Goal: Task Accomplishment & Management: Use online tool/utility

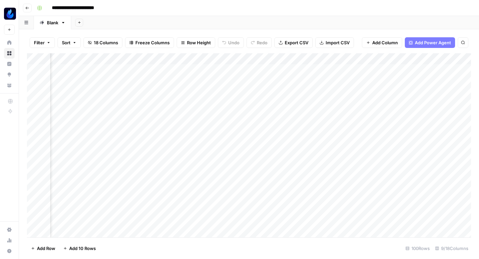
scroll to position [0, 101]
click at [331, 68] on div "Add Column" at bounding box center [249, 145] width 444 height 184
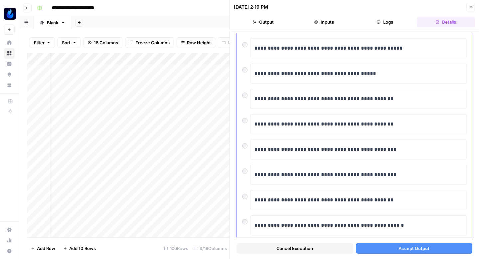
scroll to position [113, 0]
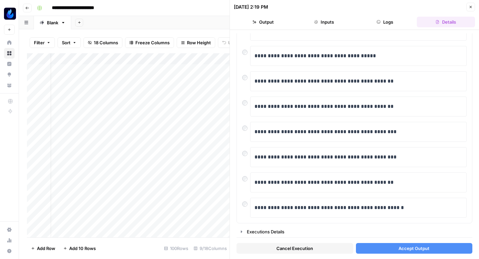
click at [470, 6] on icon "button" at bounding box center [470, 7] width 4 height 4
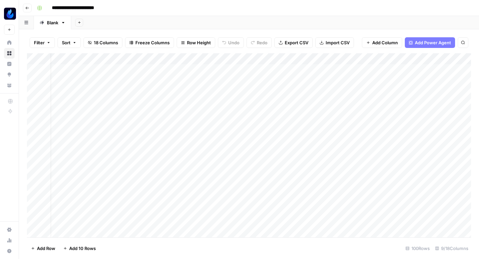
click at [424, 124] on div "Add Column" at bounding box center [249, 145] width 444 height 184
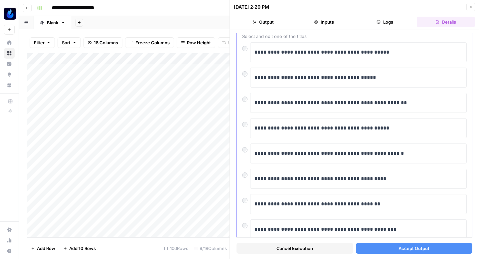
scroll to position [41, 0]
click at [470, 8] on icon "button" at bounding box center [470, 7] width 4 height 4
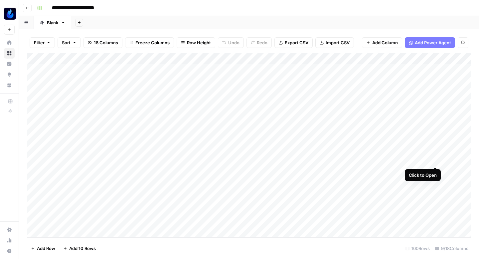
click at [435, 160] on div "Add Column" at bounding box center [249, 145] width 444 height 184
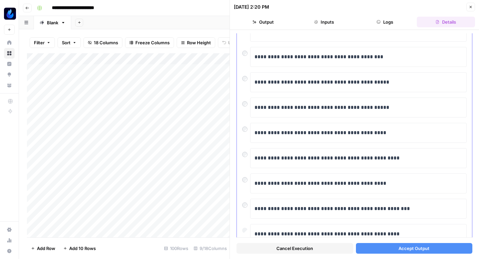
scroll to position [81, 0]
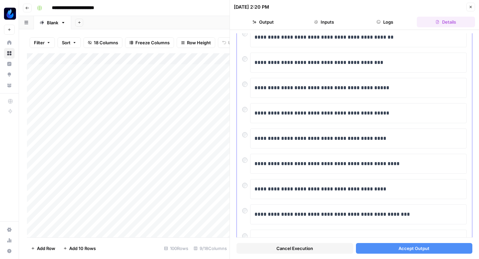
click at [244, 87] on div "**********" at bounding box center [354, 88] width 224 height 20
click at [365, 247] on button "Accept Output" at bounding box center [414, 248] width 117 height 11
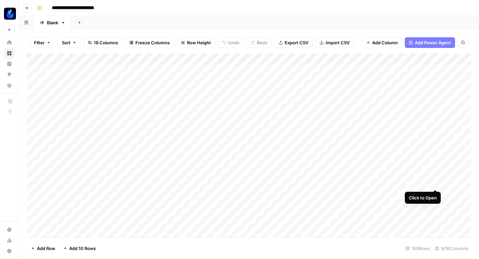
click at [435, 180] on div "Add Column" at bounding box center [249, 145] width 444 height 184
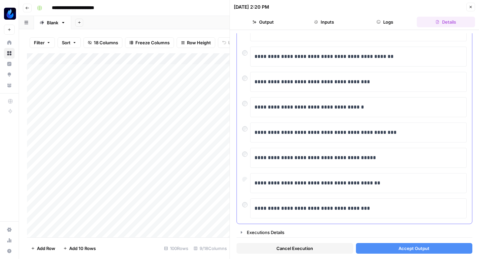
scroll to position [113, 0]
click at [368, 247] on button "Accept Output" at bounding box center [414, 248] width 117 height 11
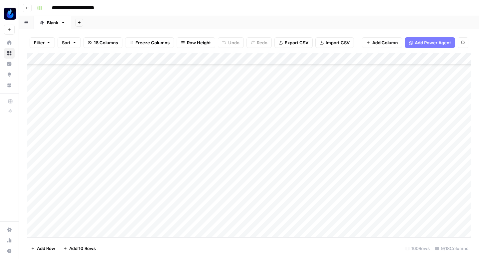
scroll to position [81, 0]
click at [398, 167] on div "Add Column" at bounding box center [249, 145] width 444 height 184
click at [399, 175] on div "Add Column" at bounding box center [249, 145] width 444 height 184
click at [398, 187] on div "Add Column" at bounding box center [249, 145] width 444 height 184
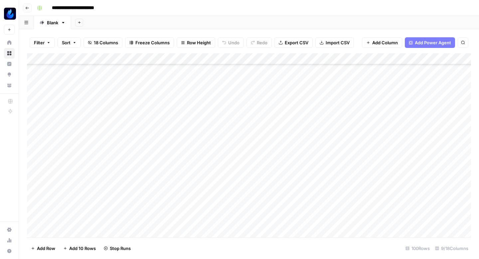
click at [396, 198] on div "Add Column" at bounding box center [249, 145] width 444 height 184
click at [281, 185] on div "Add Column" at bounding box center [249, 145] width 444 height 184
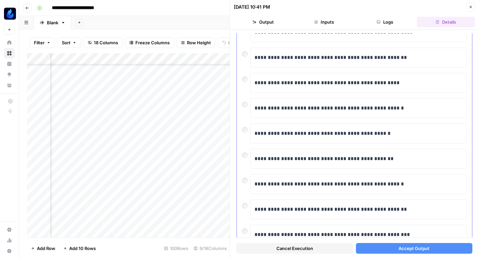
scroll to position [91, 0]
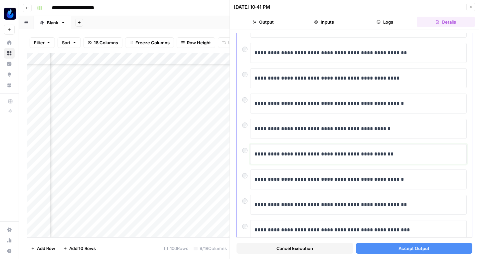
click at [302, 147] on div "**********" at bounding box center [358, 154] width 208 height 14
click at [468, 7] on button "Close" at bounding box center [470, 7] width 9 height 9
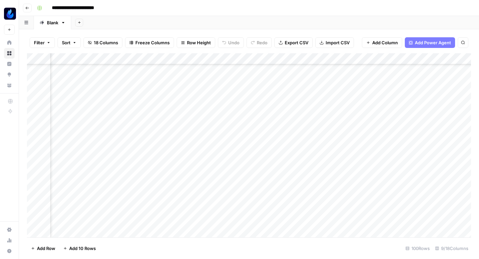
scroll to position [145, 156]
click at [279, 102] on div "Add Column" at bounding box center [249, 145] width 444 height 184
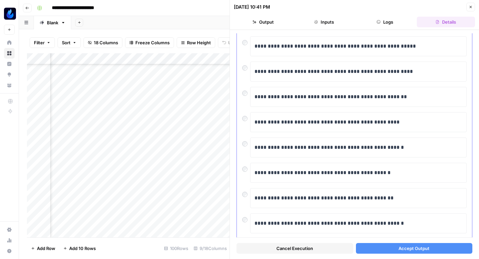
scroll to position [49, 0]
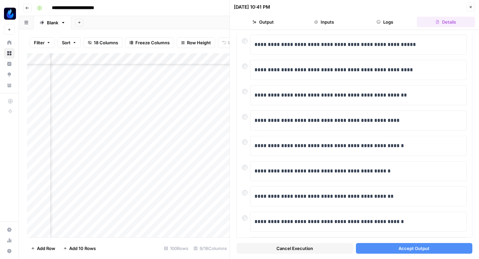
click at [364, 247] on button "Accept Output" at bounding box center [414, 248] width 117 height 11
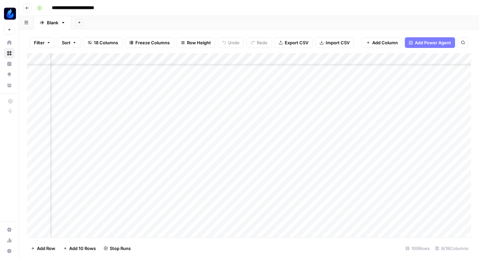
click at [279, 149] on div "Add Column" at bounding box center [249, 145] width 444 height 184
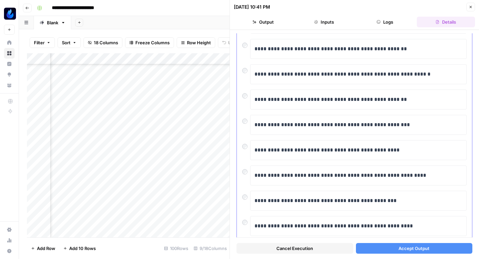
scroll to position [70, 0]
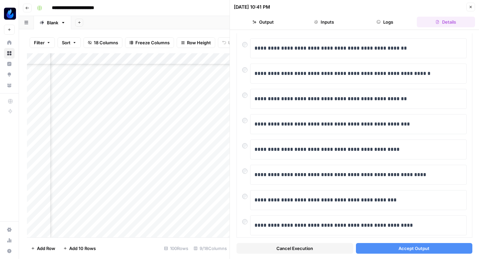
click at [374, 249] on button "Accept Output" at bounding box center [414, 248] width 117 height 11
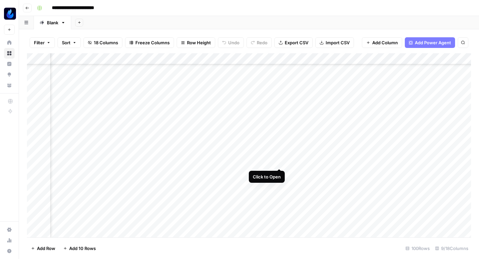
click at [278, 160] on div "Add Column" at bounding box center [249, 145] width 444 height 184
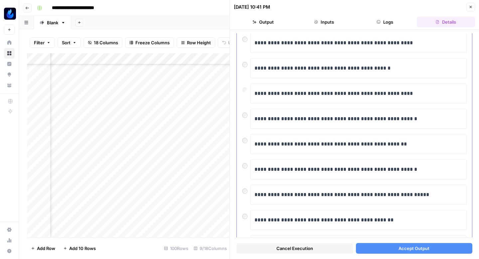
scroll to position [82, 0]
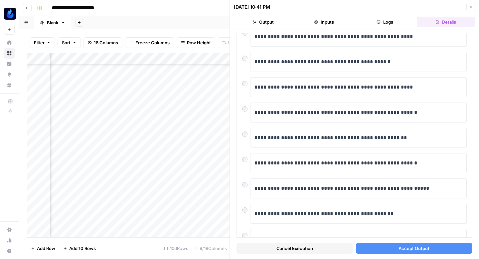
click at [376, 249] on button "Accept Output" at bounding box center [414, 248] width 117 height 11
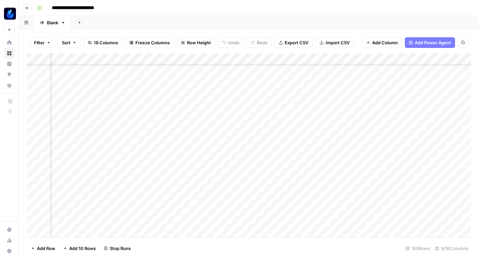
click at [280, 171] on div "Add Column" at bounding box center [249, 145] width 444 height 184
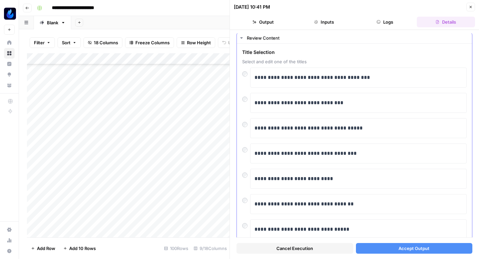
scroll to position [14, 0]
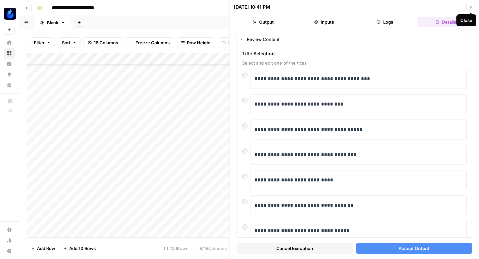
click at [470, 7] on icon "button" at bounding box center [470, 7] width 2 height 2
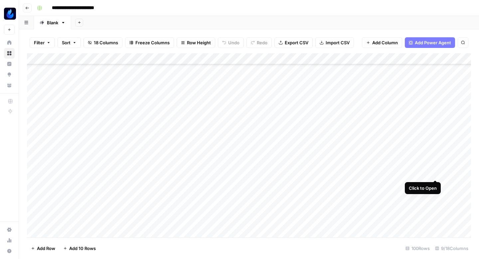
click at [434, 171] on div "Add Column" at bounding box center [249, 145] width 444 height 184
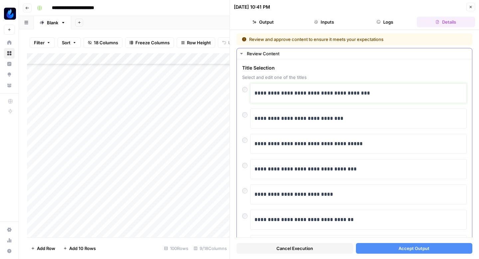
click at [334, 98] on div "**********" at bounding box center [358, 93] width 208 height 14
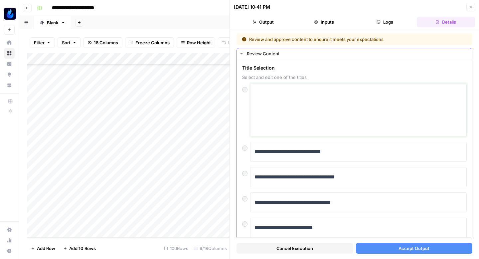
click at [285, 88] on textarea at bounding box center [358, 109] width 208 height 47
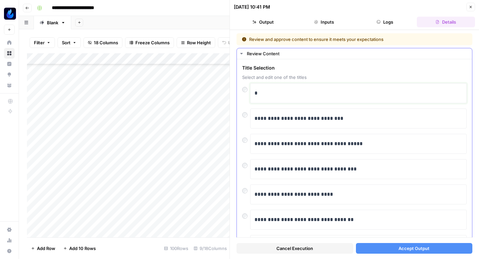
click at [288, 94] on p "*" at bounding box center [358, 93] width 208 height 9
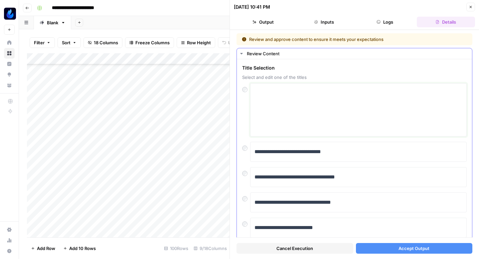
click at [288, 94] on textarea at bounding box center [358, 109] width 208 height 47
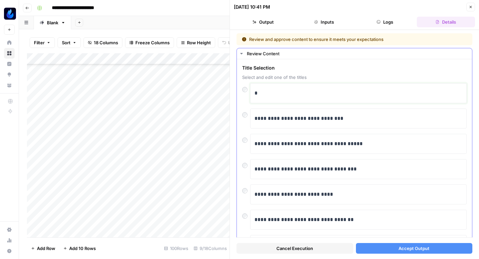
click at [264, 93] on p "*" at bounding box center [358, 93] width 208 height 9
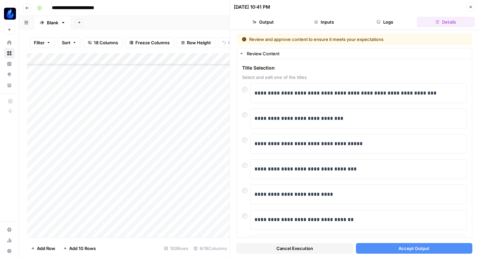
click at [366, 255] on div "Cancel Execution Accept Output" at bounding box center [354, 246] width 236 height 18
click at [365, 248] on button "Accept Output" at bounding box center [414, 248] width 117 height 11
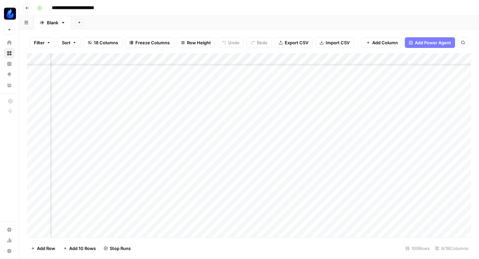
scroll to position [0, 142]
click at [400, 159] on div "Add Column" at bounding box center [249, 145] width 444 height 184
click at [400, 179] on div "Add Column" at bounding box center [249, 145] width 444 height 184
click at [269, 112] on div "Add Column" at bounding box center [249, 145] width 444 height 184
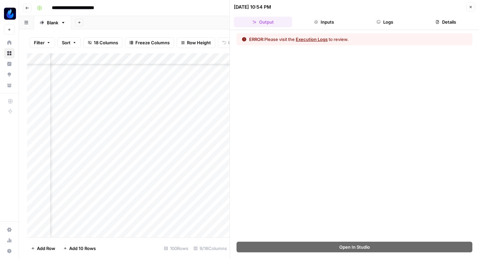
click at [316, 38] on button "Execution Logs" at bounding box center [311, 39] width 32 height 7
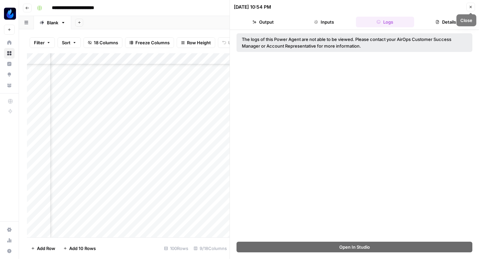
click at [468, 5] on icon "button" at bounding box center [470, 7] width 4 height 4
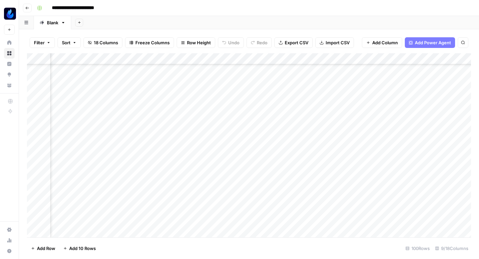
click at [304, 178] on div "Add Column" at bounding box center [249, 145] width 444 height 184
click at [298, 156] on div "Add Column" at bounding box center [249, 145] width 444 height 184
click at [256, 117] on div "Add Column" at bounding box center [249, 145] width 444 height 184
